Goal: Task Accomplishment & Management: Manage account settings

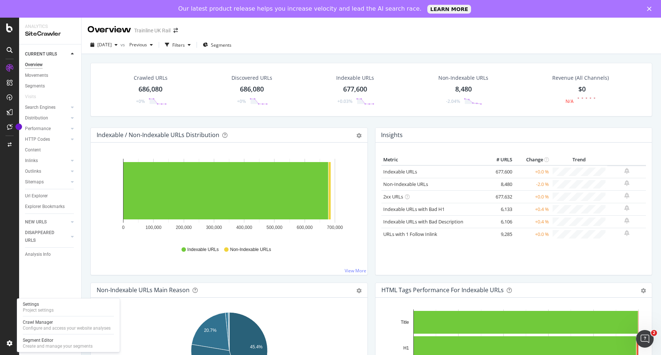
click at [19, 343] on div "Settings Project settings Crawl Manager Configure and access your website analy…" at bounding box center [68, 326] width 103 height 54
click at [55, 307] on div "CURRENT URLS Overview Movements Segments Visits Search Engines Top Charts Segme…" at bounding box center [50, 208] width 62 height 328
click at [39, 309] on div "Project settings" at bounding box center [38, 310] width 31 height 6
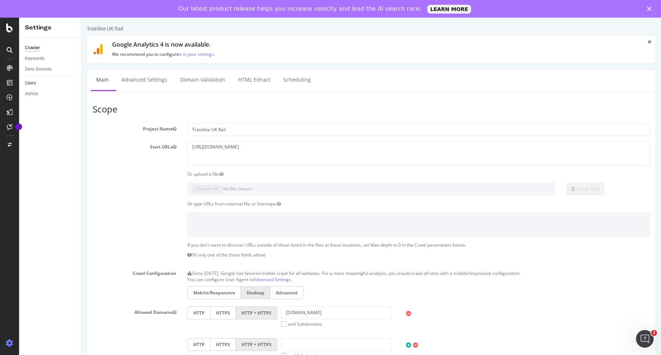
click at [43, 83] on link "Users" at bounding box center [50, 83] width 51 height 8
